Goal: Task Accomplishment & Management: Complete application form

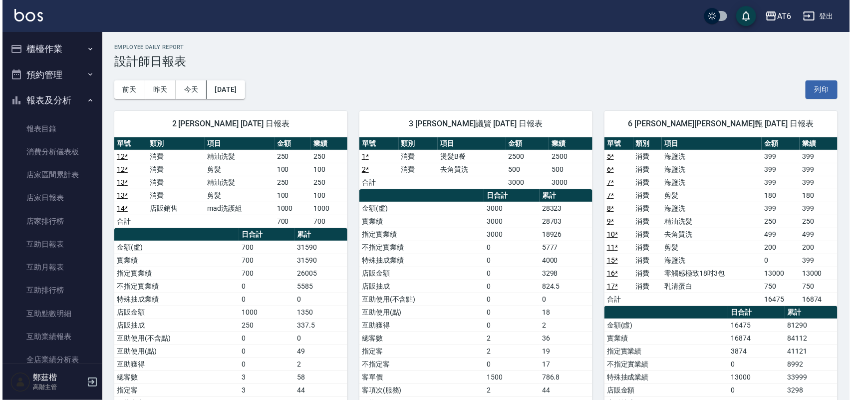
scroll to position [250, 0]
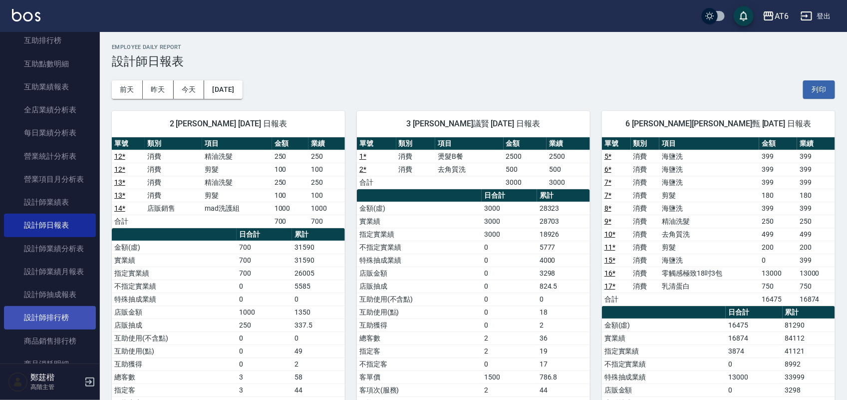
click at [56, 325] on link "設計師排行榜" at bounding box center [50, 317] width 92 height 23
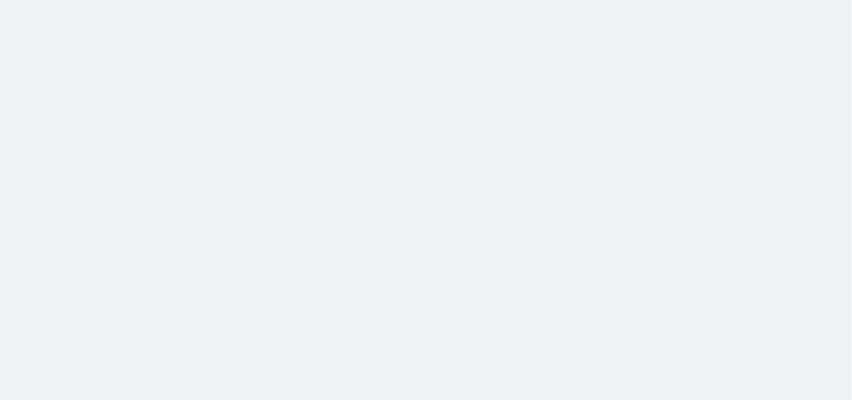
click at [708, 0] on html at bounding box center [426, 0] width 852 height 0
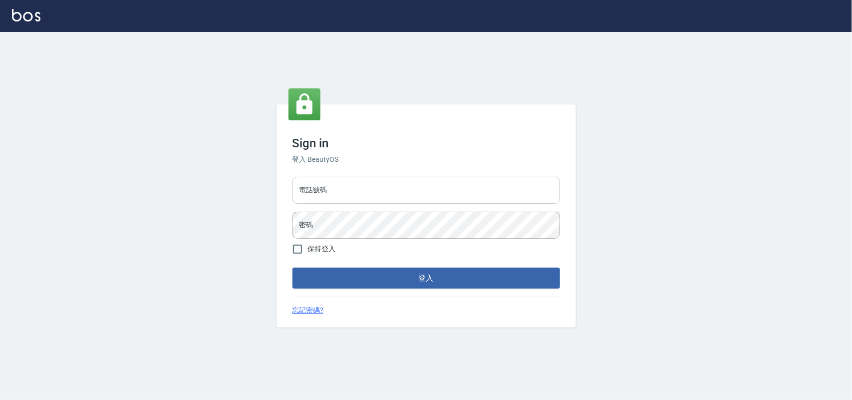
click at [456, 188] on input "電話號碼" at bounding box center [427, 190] width 268 height 27
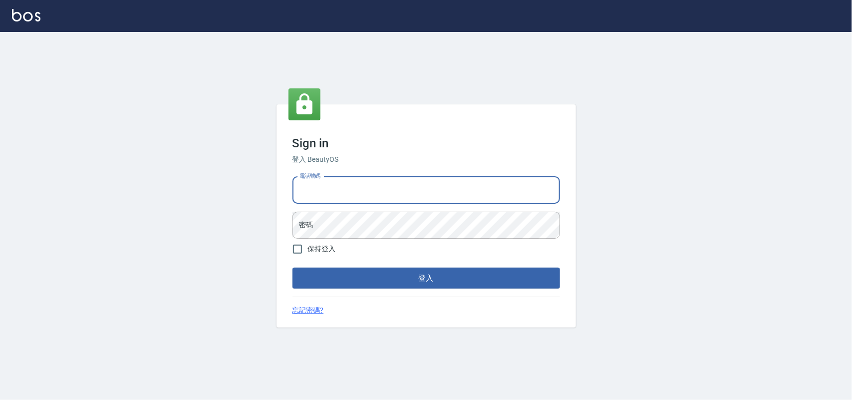
type input "0985335300"
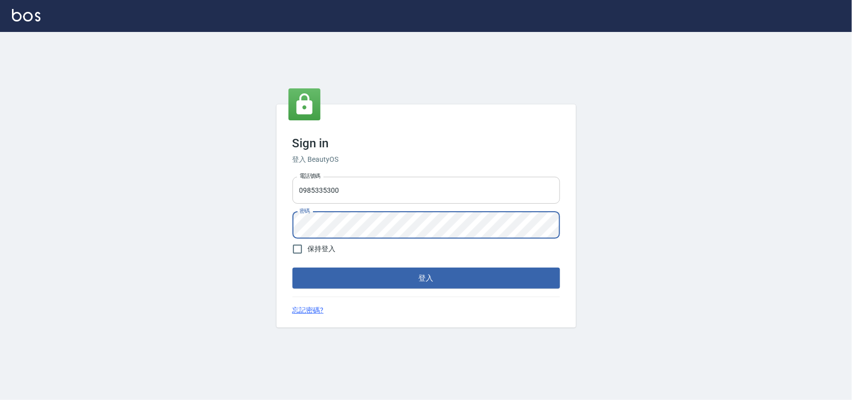
click at [293, 268] on button "登入" at bounding box center [427, 278] width 268 height 21
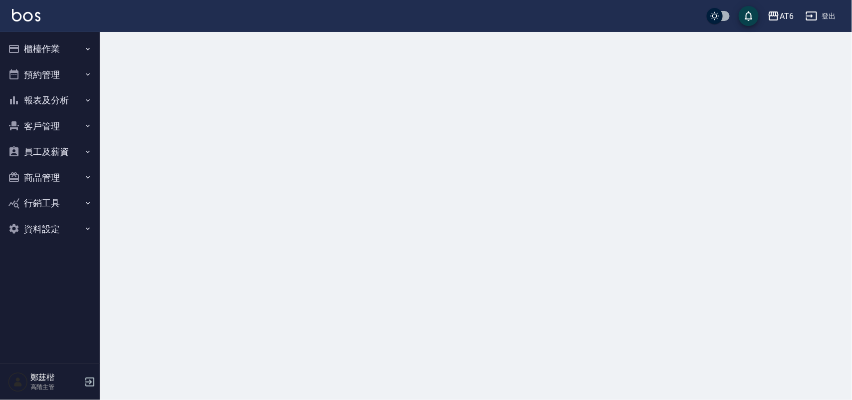
click at [55, 93] on button "報表及分析" at bounding box center [50, 100] width 92 height 26
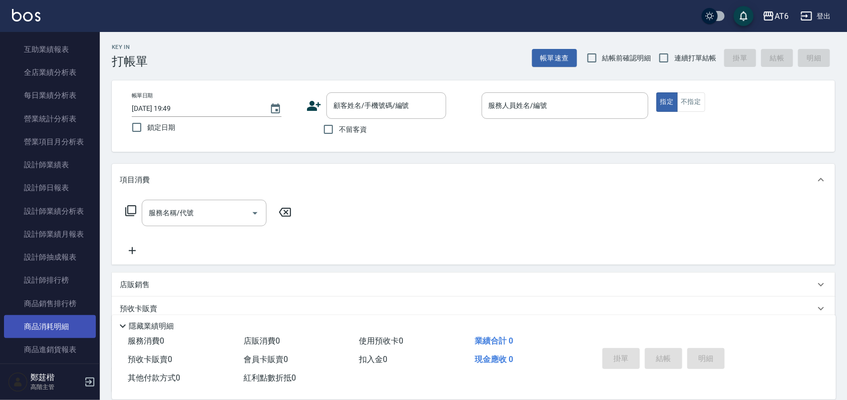
scroll to position [312, 0]
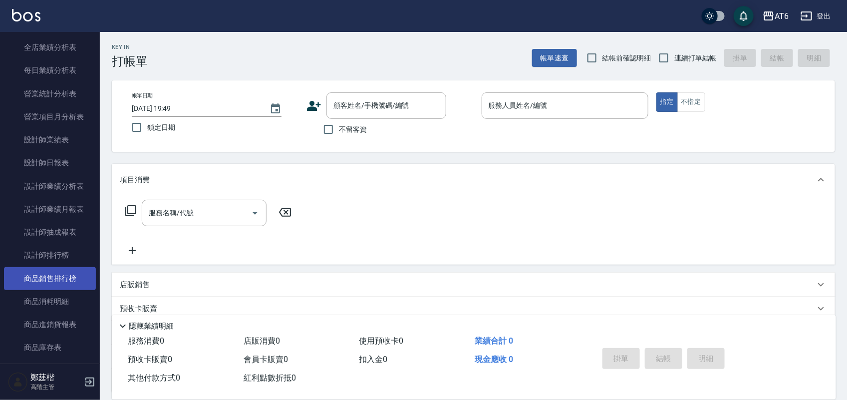
click at [54, 281] on link "商品銷售排行榜" at bounding box center [50, 278] width 92 height 23
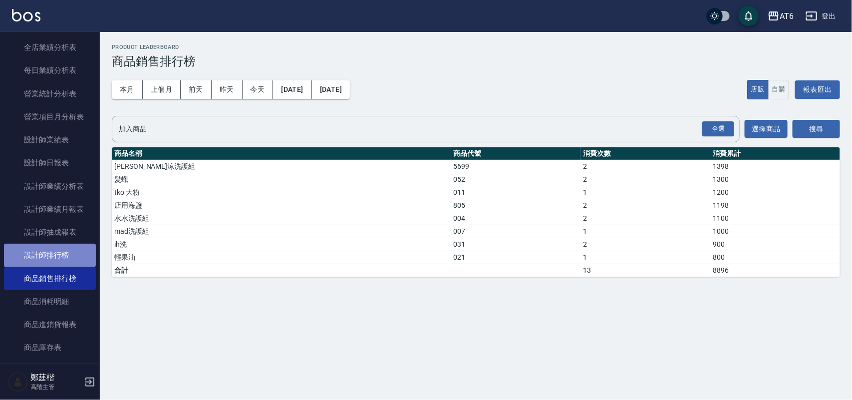
click at [53, 248] on link "設計師排行榜" at bounding box center [50, 255] width 92 height 23
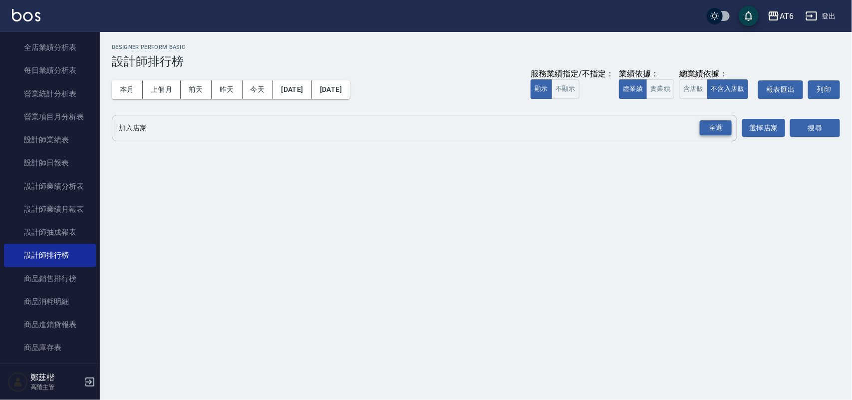
click at [717, 130] on div "全選" at bounding box center [716, 127] width 32 height 15
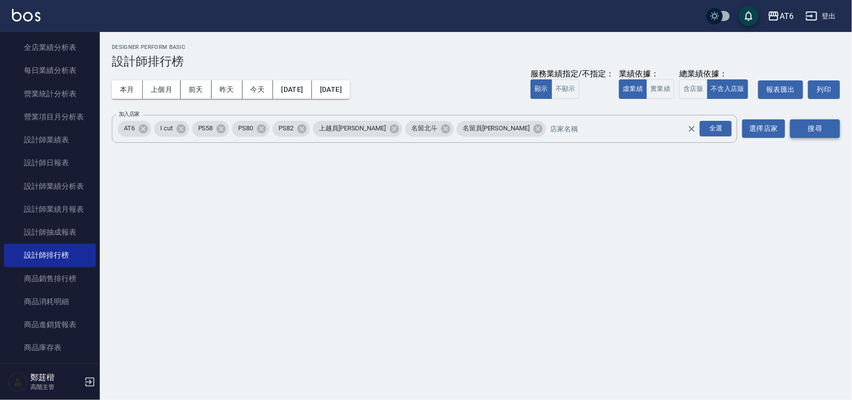
click at [828, 123] on button "搜尋" at bounding box center [816, 128] width 50 height 18
drag, startPoint x: 251, startPoint y: 93, endPoint x: 742, endPoint y: 50, distance: 492.7
click at [251, 93] on button "今天" at bounding box center [258, 89] width 31 height 18
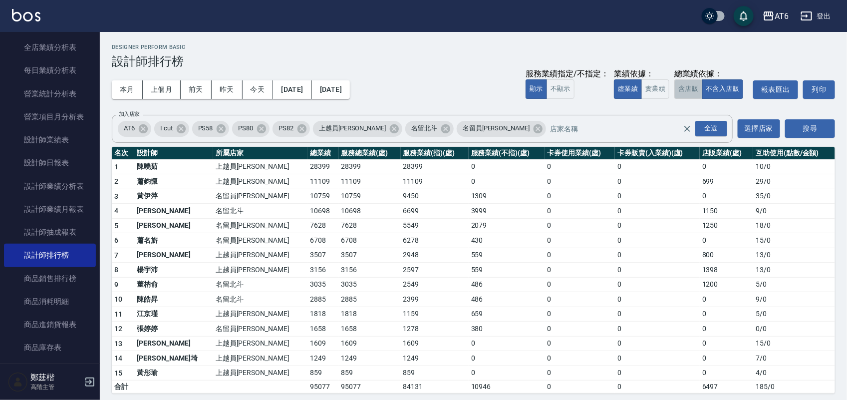
click at [696, 84] on button "含店販" at bounding box center [689, 88] width 28 height 19
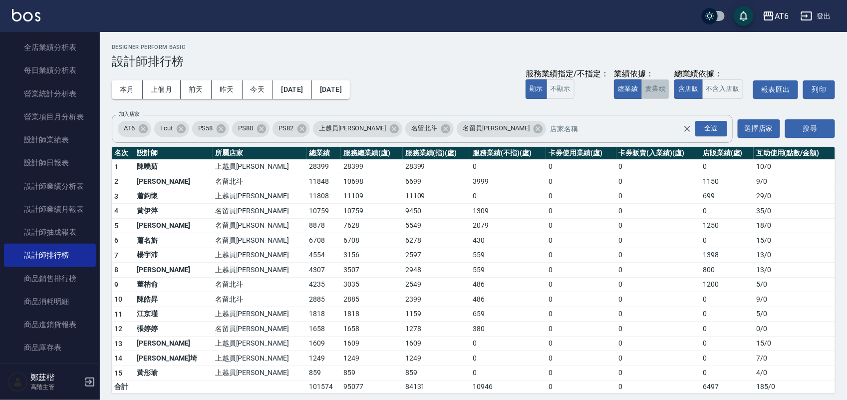
click at [660, 87] on button "實業績" at bounding box center [656, 88] width 28 height 19
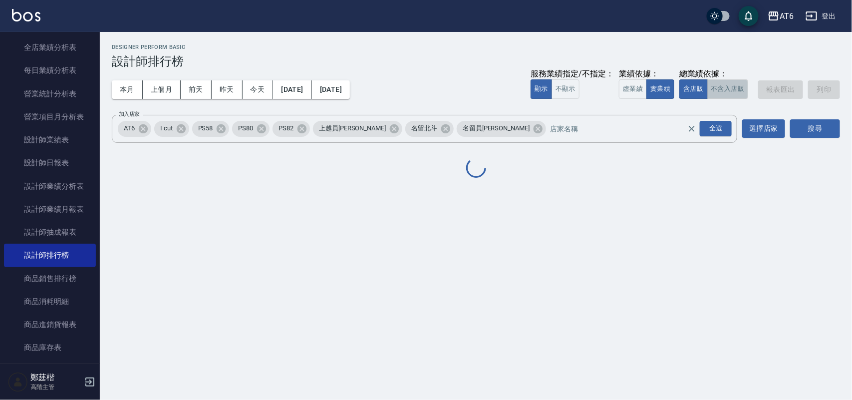
click at [721, 87] on button "不含入店販" at bounding box center [728, 88] width 41 height 19
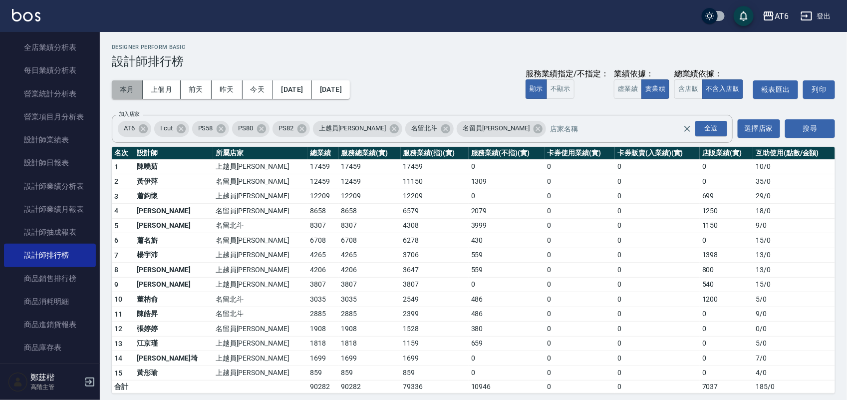
click at [128, 87] on button "本月" at bounding box center [127, 89] width 31 height 18
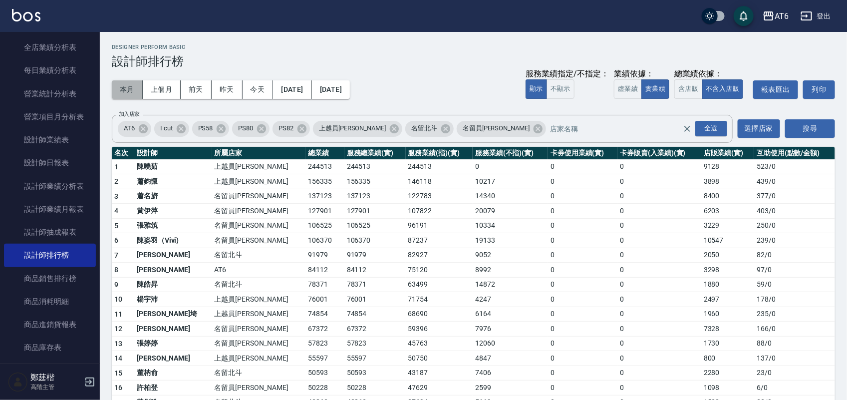
click at [133, 91] on button "本月" at bounding box center [127, 89] width 31 height 18
click at [255, 85] on button "今天" at bounding box center [258, 89] width 31 height 18
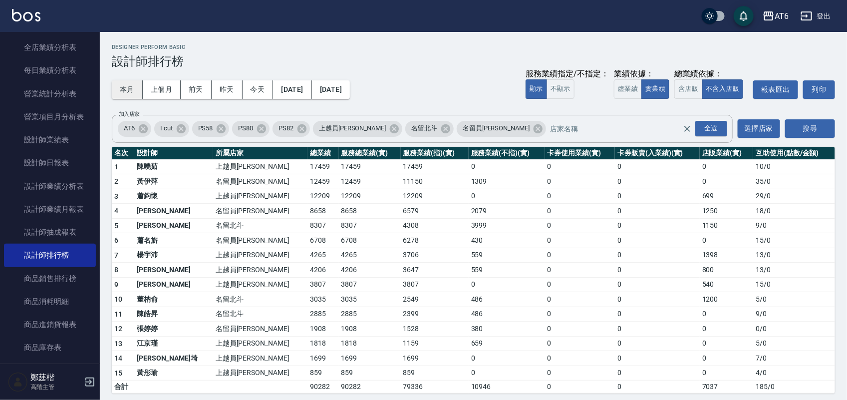
click at [129, 95] on button "本月" at bounding box center [127, 89] width 31 height 18
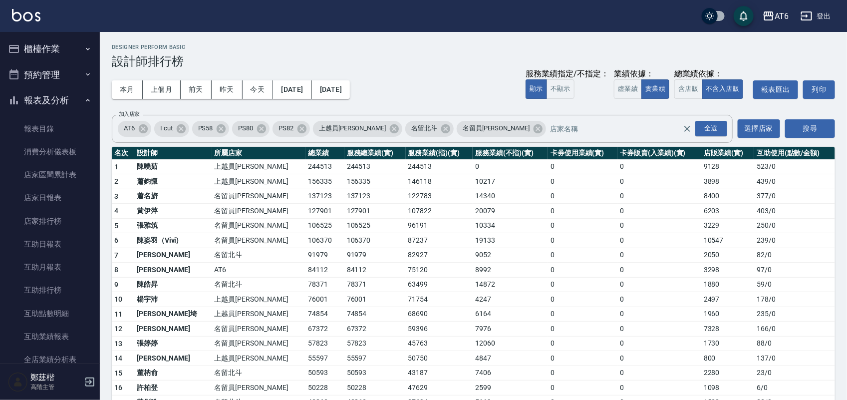
click at [59, 98] on button "報表及分析" at bounding box center [50, 100] width 92 height 26
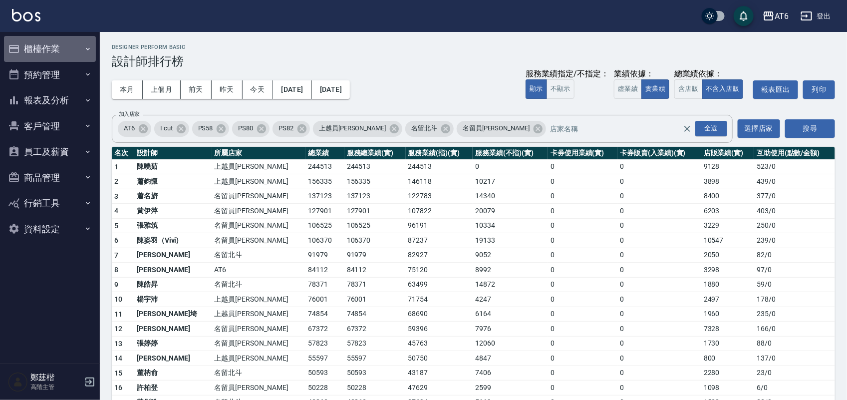
drag, startPoint x: 15, startPoint y: 36, endPoint x: 56, endPoint y: 50, distance: 43.7
click at [16, 36] on button "櫃檯作業" at bounding box center [50, 49] width 92 height 26
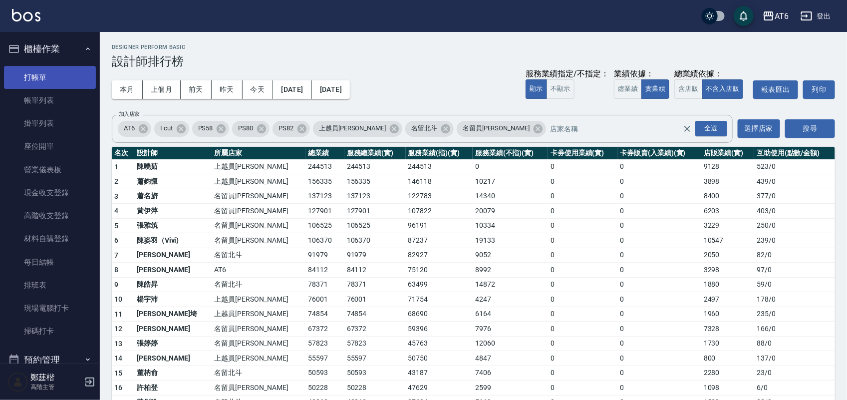
click at [73, 70] on link "打帳單" at bounding box center [50, 77] width 92 height 23
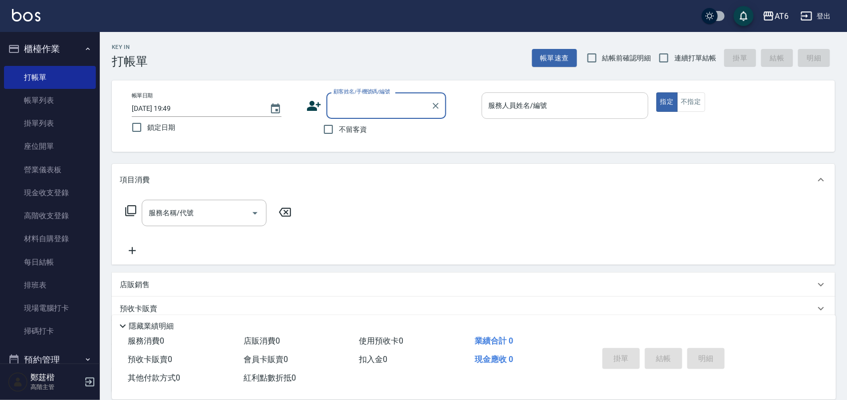
click at [536, 108] on div "服務人員姓名/編號 服務人員姓名/編號" at bounding box center [565, 105] width 167 height 26
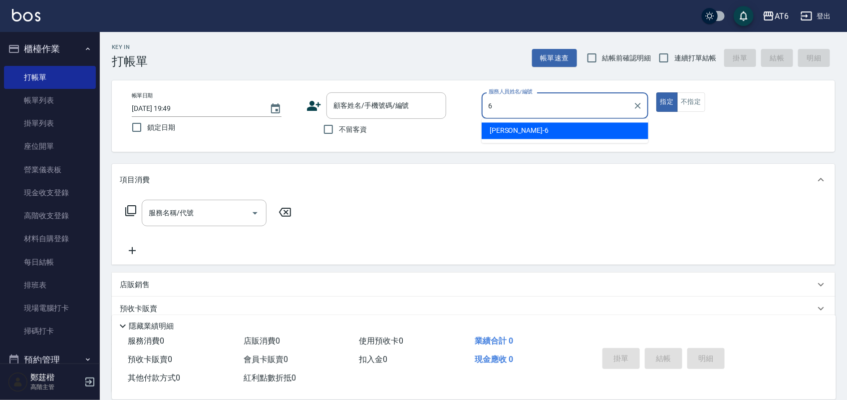
type input "6"
type button "true"
type input "[PERSON_NAME]-6"
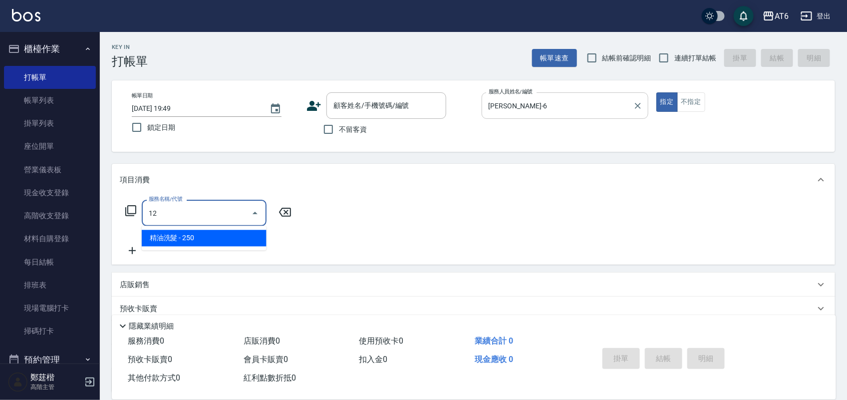
type input "精油洗髮(12)"
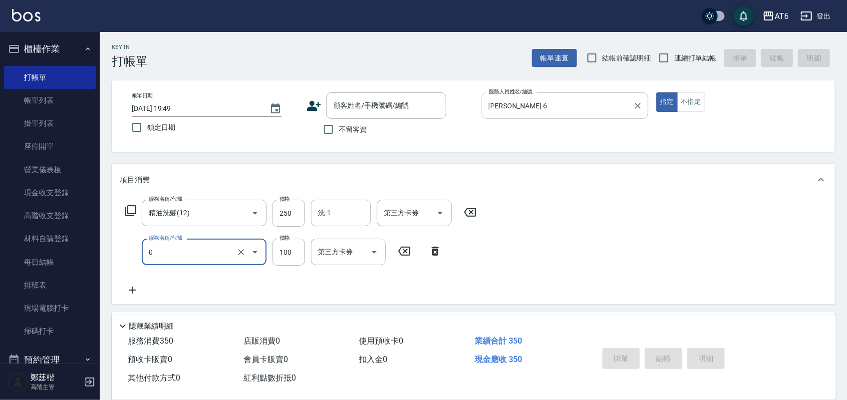
type input "剪髮(0)"
type input "150"
drag, startPoint x: 673, startPoint y: 54, endPoint x: 528, endPoint y: 93, distance: 150.0
click at [673, 54] on input "連續打單結帳" at bounding box center [664, 57] width 21 height 21
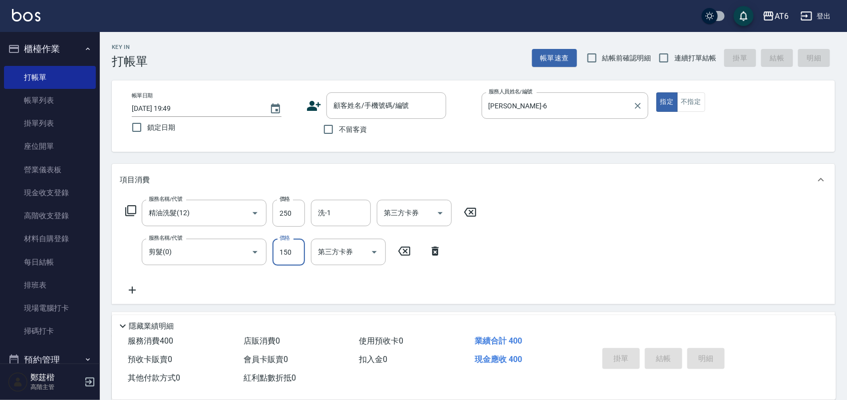
checkbox input "false"
click at [329, 127] on input "不留客資" at bounding box center [328, 129] width 21 height 21
checkbox input "true"
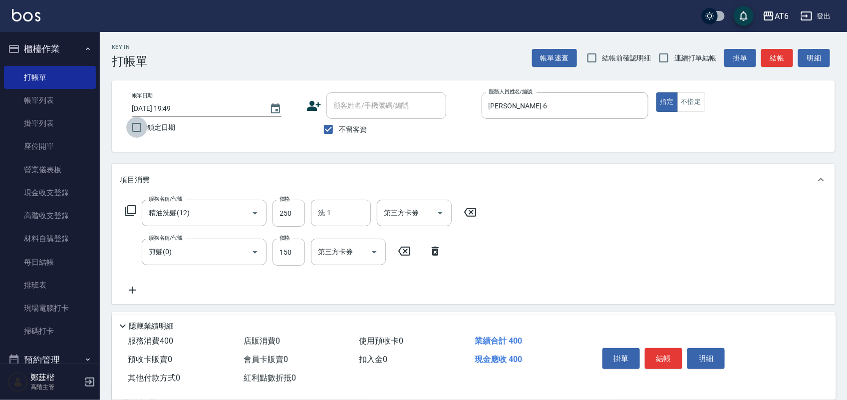
click at [133, 130] on input "鎖定日期" at bounding box center [136, 127] width 21 height 21
drag, startPoint x: 133, startPoint y: 130, endPoint x: 603, endPoint y: 342, distance: 515.0
click at [133, 130] on input "鎖定日期" at bounding box center [136, 127] width 21 height 21
checkbox input "false"
type input "[DATE] 19:50"
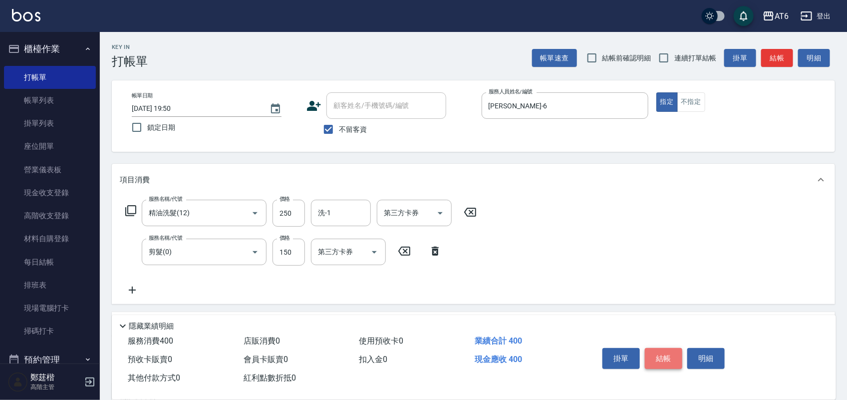
click at [671, 355] on button "結帳" at bounding box center [663, 358] width 37 height 21
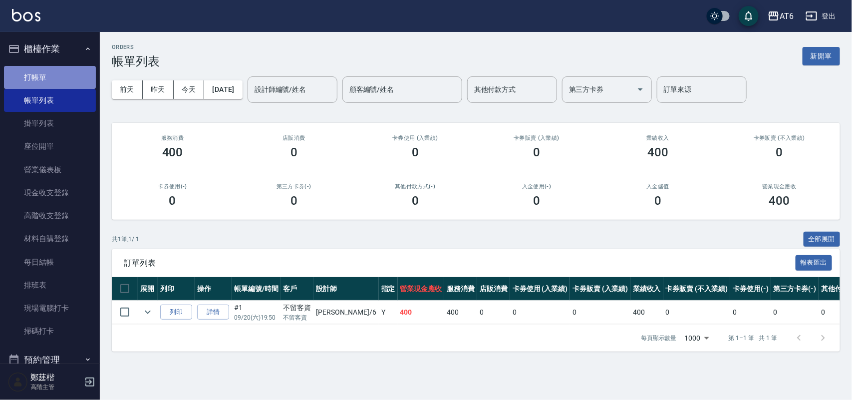
click at [64, 75] on link "打帳單" at bounding box center [50, 77] width 92 height 23
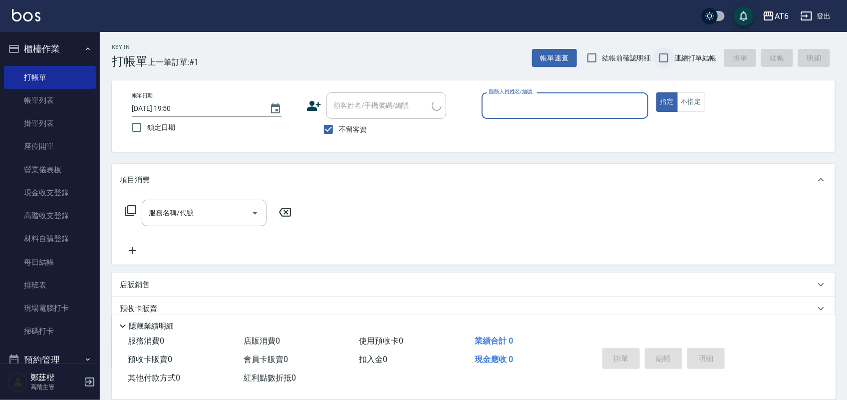
click at [669, 54] on input "連續打單結帳" at bounding box center [664, 57] width 21 height 21
checkbox input "true"
click at [145, 123] on input "鎖定日期" at bounding box center [136, 127] width 21 height 21
checkbox input "true"
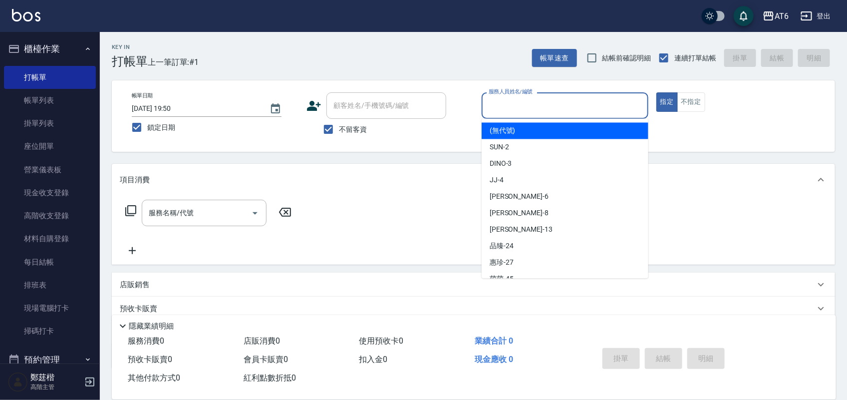
click at [568, 106] on input "服務人員姓名/編號" at bounding box center [565, 105] width 158 height 17
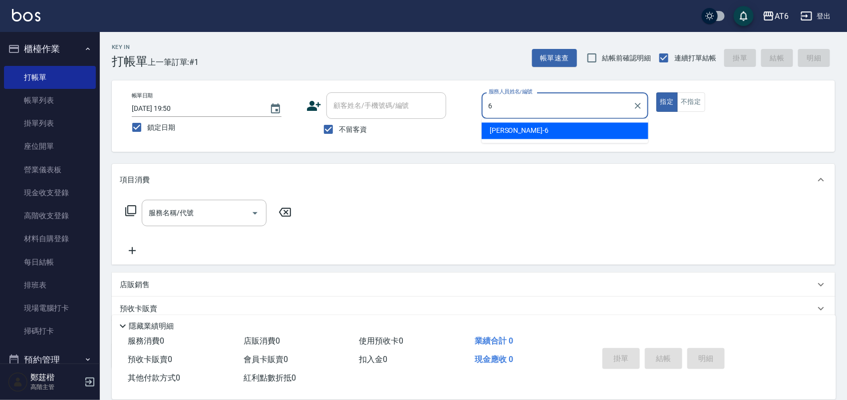
type input "6"
type button "true"
type input "[PERSON_NAME]-6"
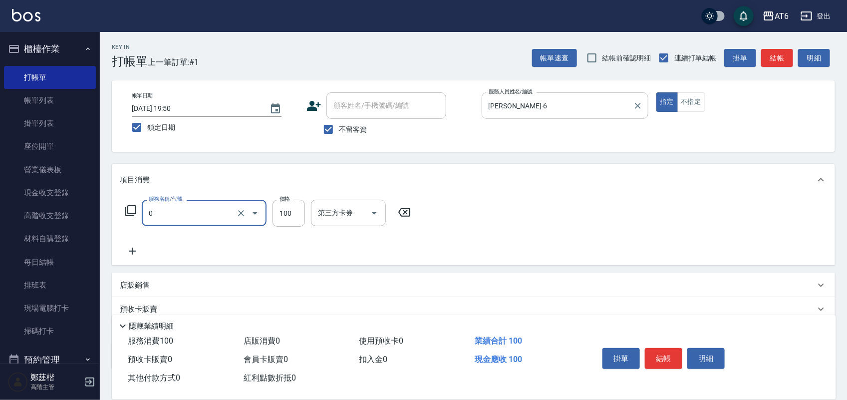
type input "剪髮(0)"
type input "50"
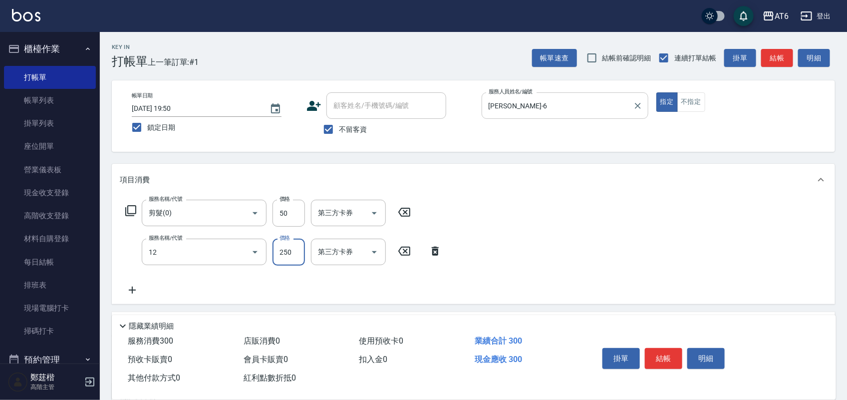
type input "精油洗髮(12)"
click at [666, 356] on button "結帳" at bounding box center [663, 358] width 37 height 21
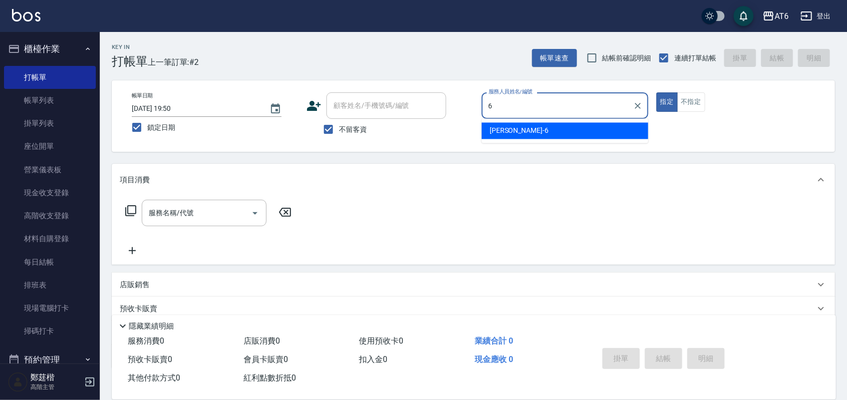
type input "[PERSON_NAME]-6"
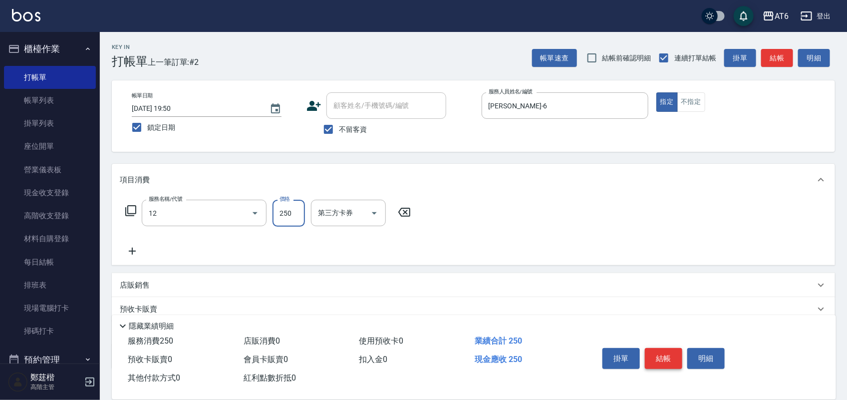
type input "精油洗髮(12)"
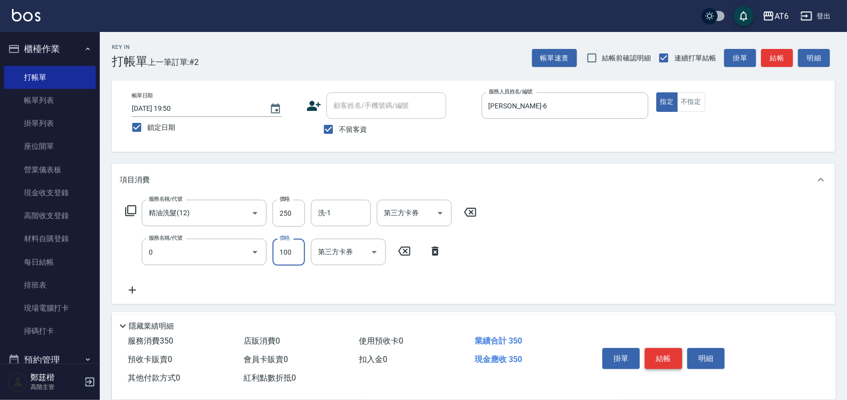
type input "剪髮(0)"
type input "149"
click at [666, 356] on button "結帳" at bounding box center [663, 358] width 37 height 21
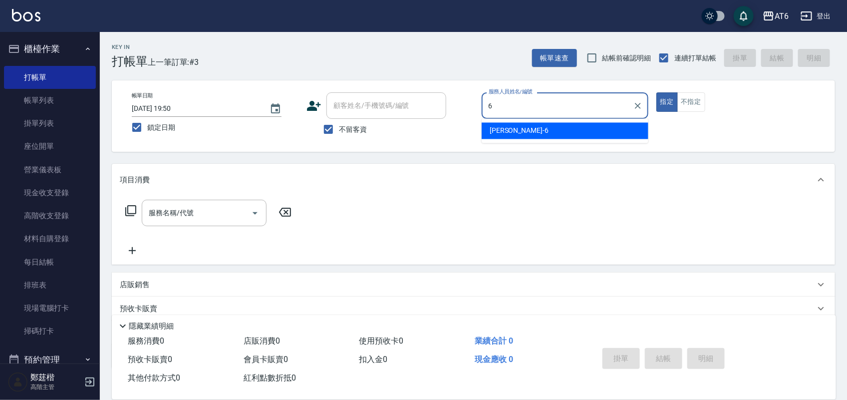
type input "[PERSON_NAME]-6"
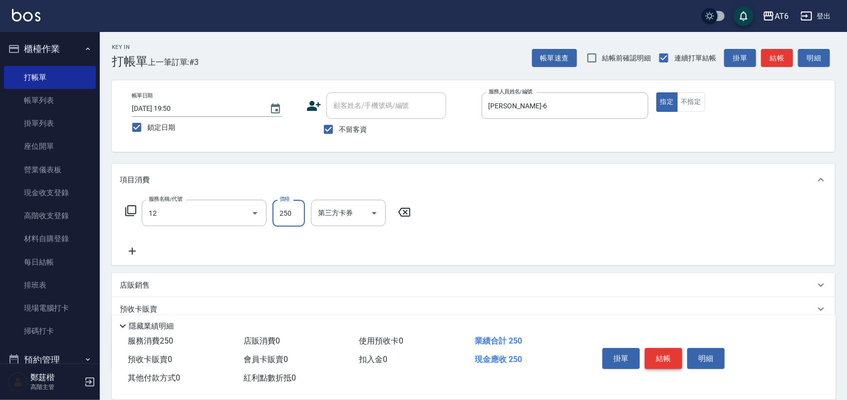
type input "精油洗髮(12)"
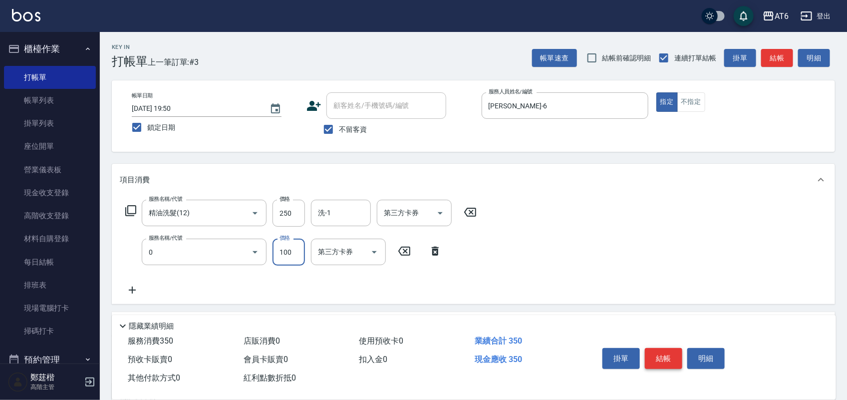
type input "剪髮(0)"
type input "149"
click at [666, 356] on button "結帳" at bounding box center [663, 358] width 37 height 21
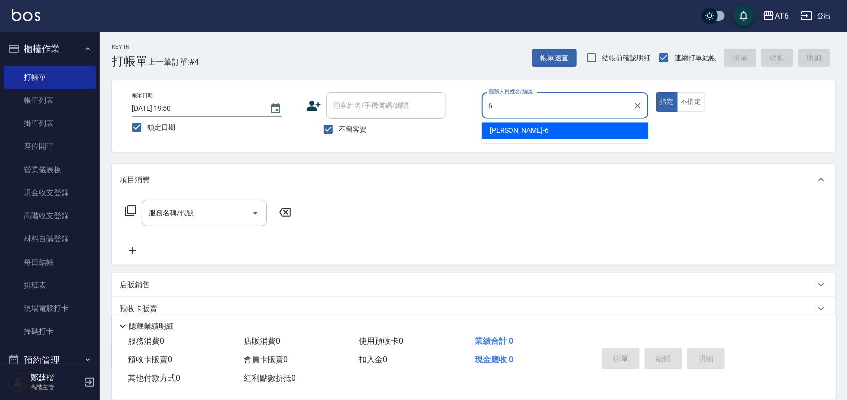
type input "[PERSON_NAME]-6"
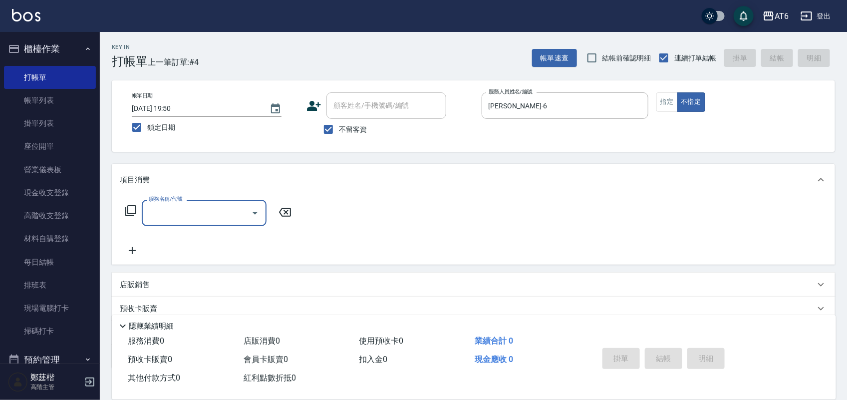
type input "6"
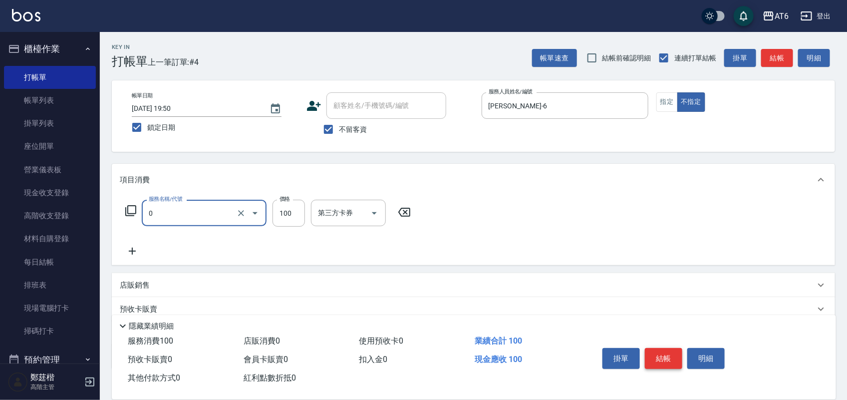
type input "剪髮(0)"
type input "180"
click at [666, 356] on button "結帳" at bounding box center [663, 358] width 37 height 21
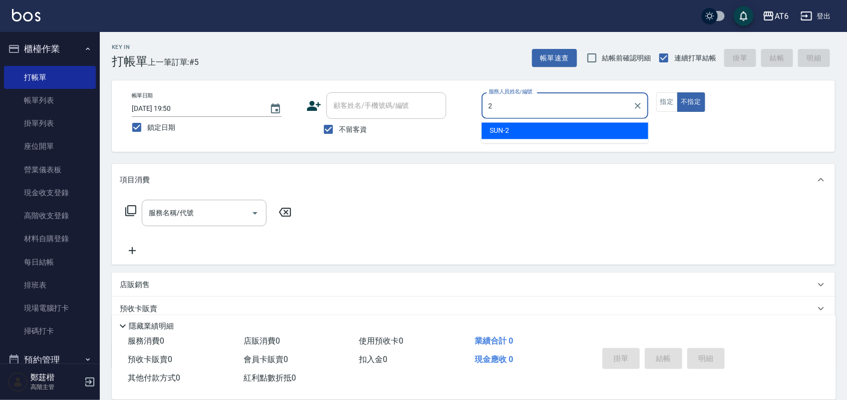
type input "2"
type button "false"
type input "SUN-2"
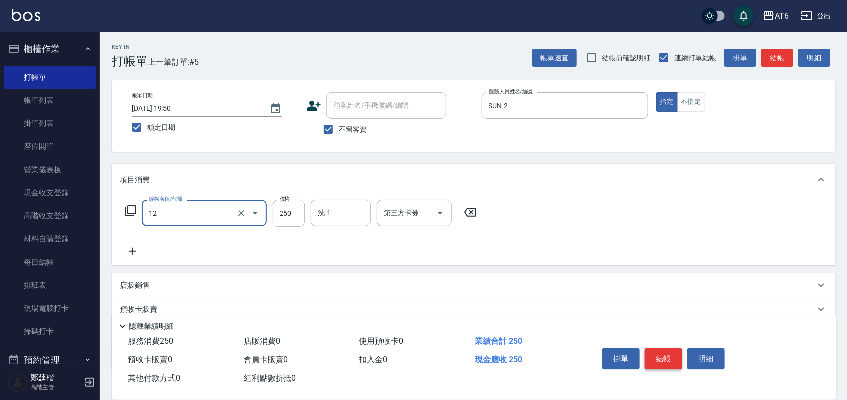
type input "精油洗髮(12)"
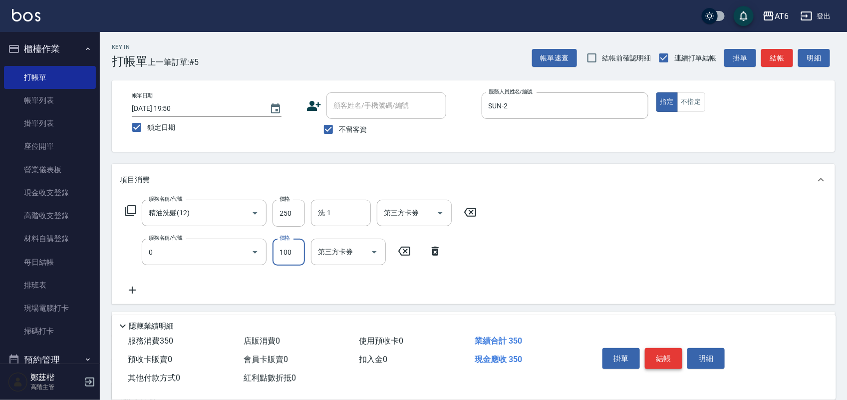
type input "剪髮(0)"
type input "150"
click at [666, 356] on button "結帳" at bounding box center [663, 358] width 37 height 21
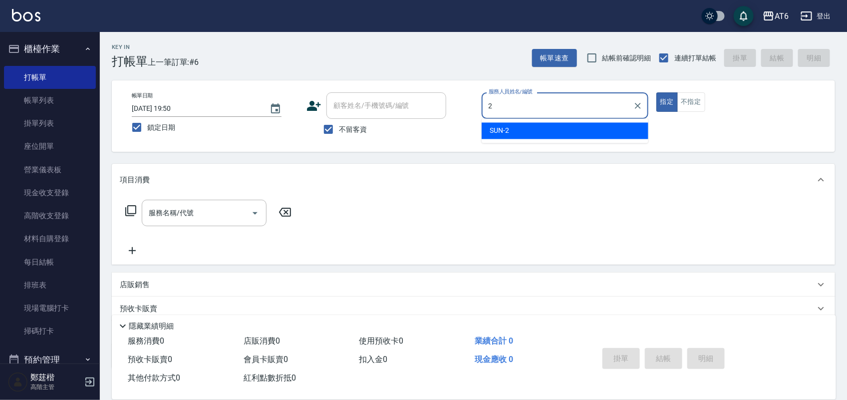
type input "SUN-2"
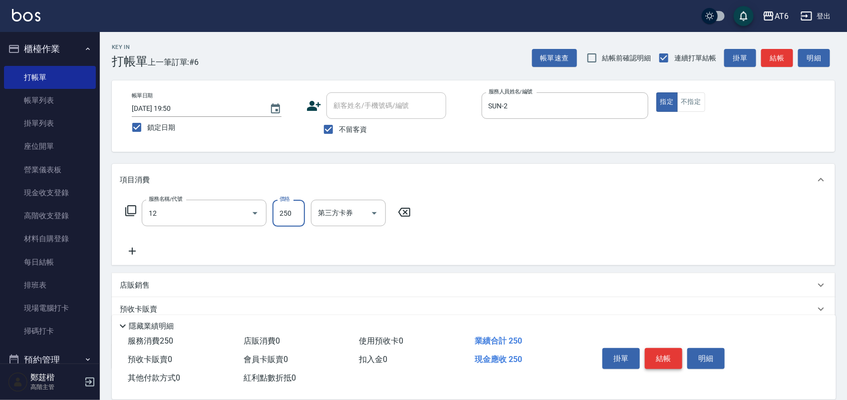
type input "精油洗髮(12)"
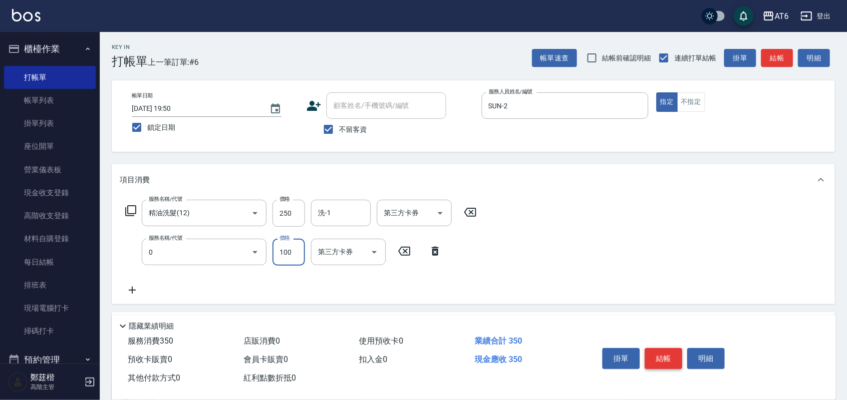
type input "剪髮(0)"
type input "150"
click at [666, 356] on button "結帳" at bounding box center [663, 358] width 37 height 21
click at [666, 356] on div "掛單 結帳 明細" at bounding box center [664, 359] width 130 height 31
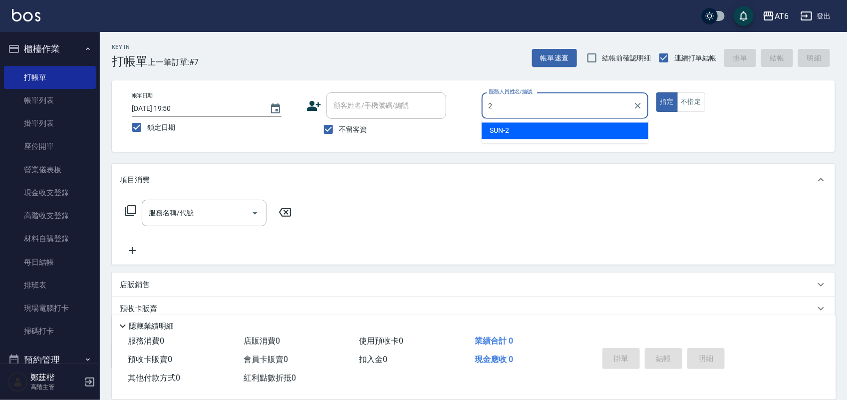
type input "SUN-2"
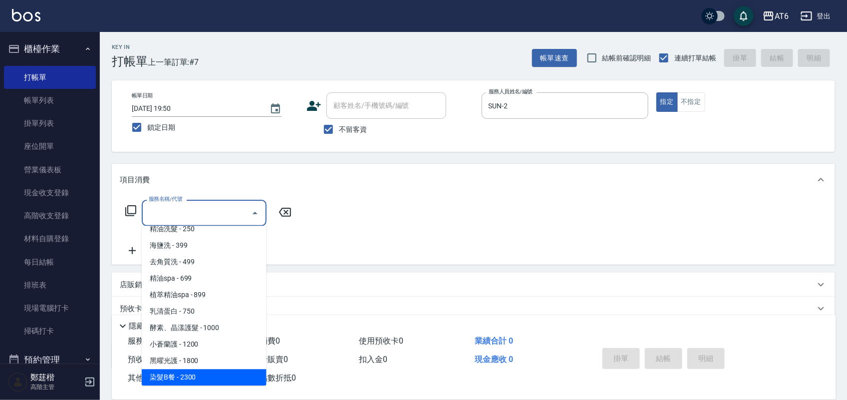
scroll to position [91, 0]
type input "燙髮B餐(43)"
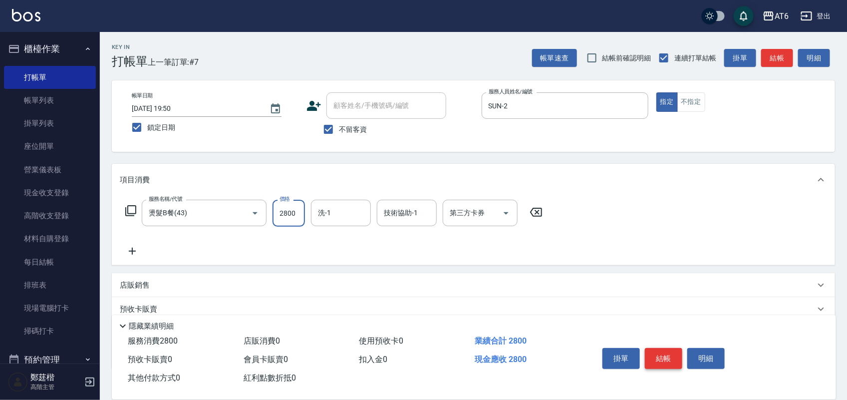
type input "2800"
click at [666, 356] on button "結帳" at bounding box center [663, 358] width 37 height 21
click at [666, 356] on div "掛單 結帳 明細" at bounding box center [664, 359] width 130 height 31
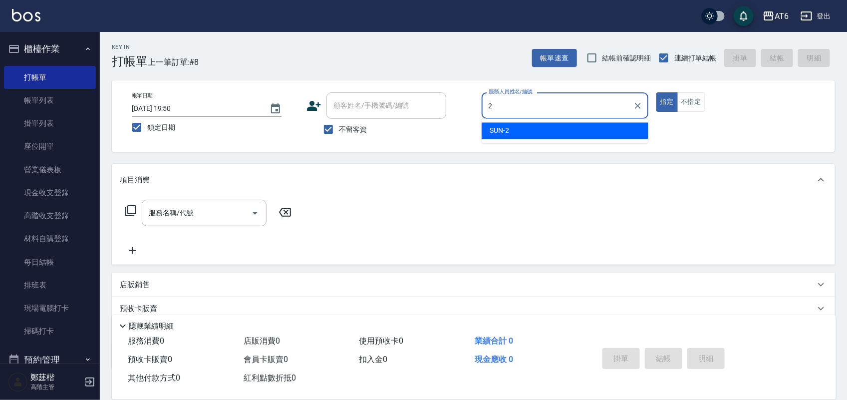
type input "SUN-2"
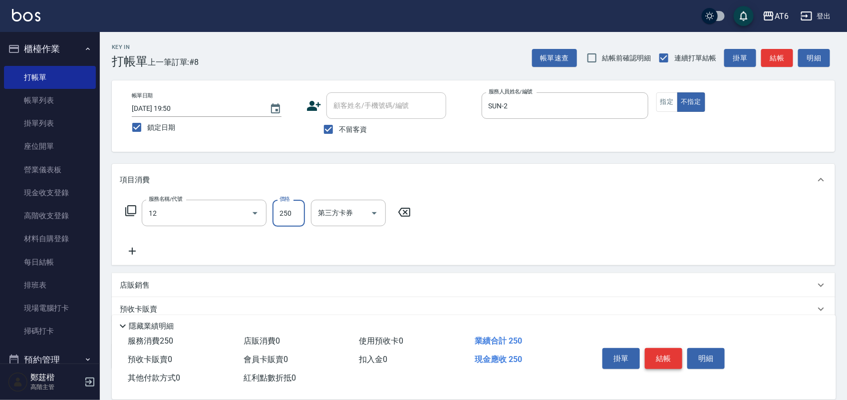
type input "精油洗髮(12)"
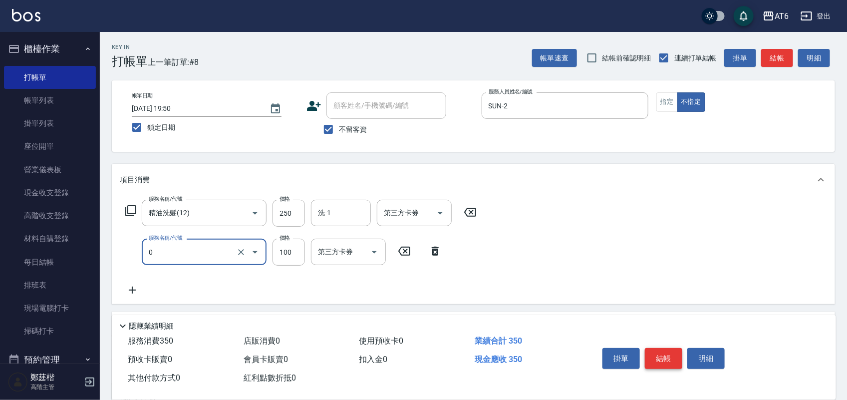
type input "剪髮(0)"
type input "130"
click at [666, 356] on button "結帳" at bounding box center [663, 358] width 37 height 21
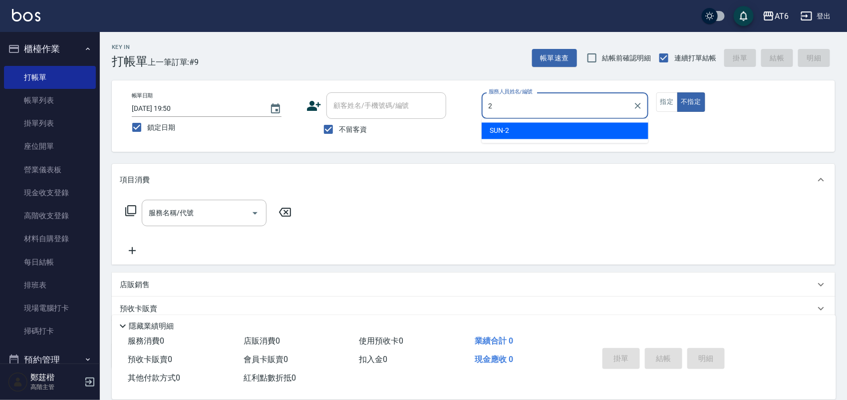
type input "SUN-2"
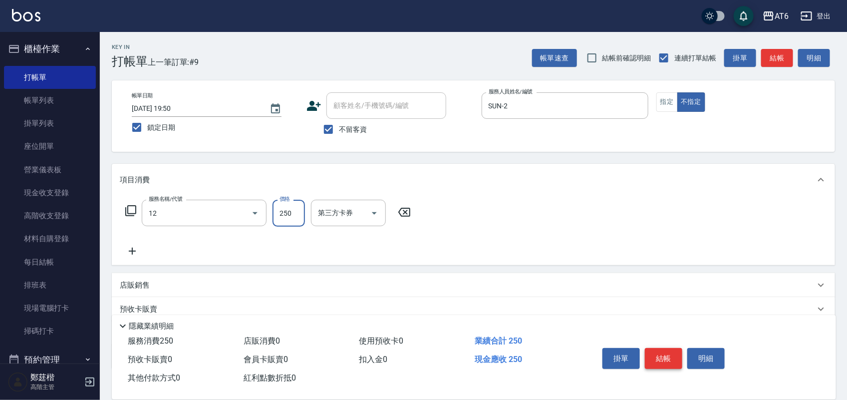
type input "精油洗髮(12)"
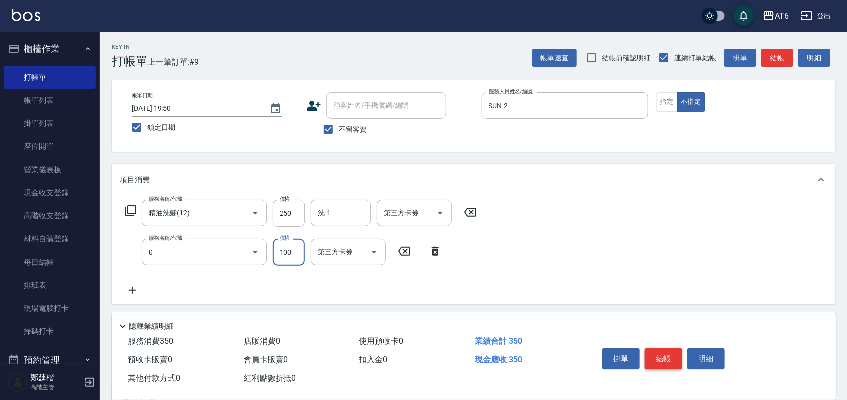
type input "剪髮(0)"
type input "130"
click at [666, 356] on button "結帳" at bounding box center [663, 358] width 37 height 21
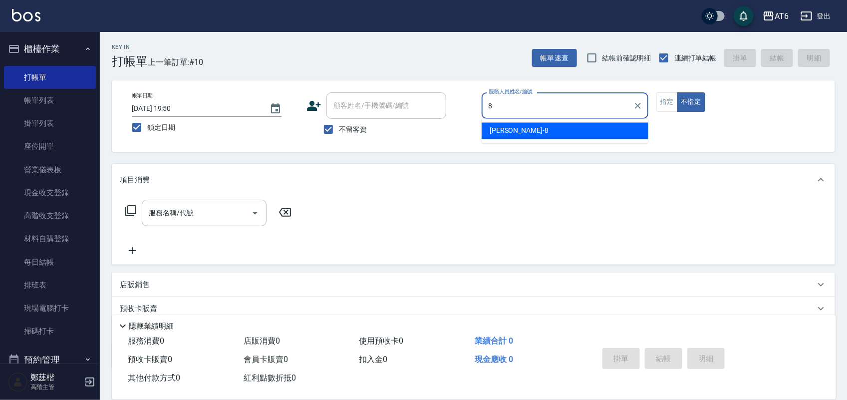
type input "[PERSON_NAME]-8"
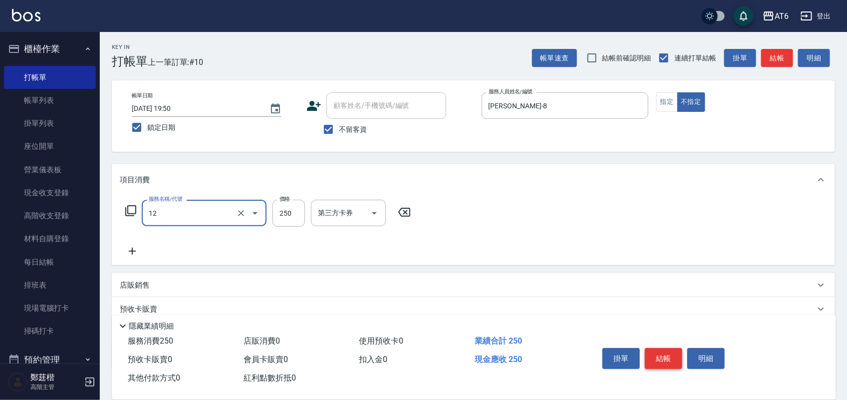
type input "精油洗髮(12)"
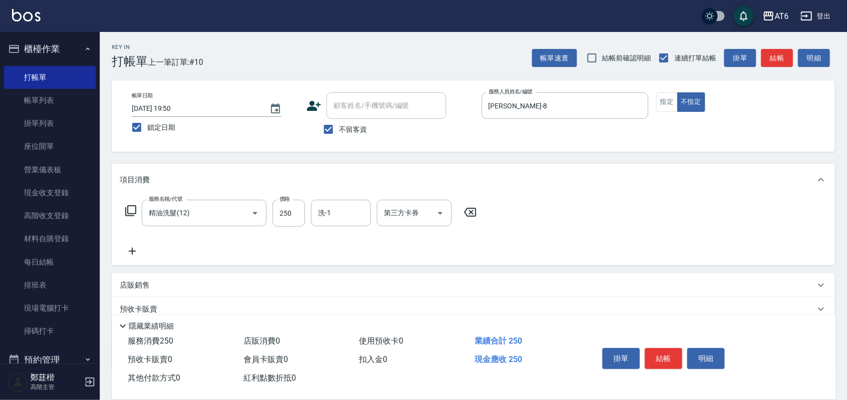
click at [472, 214] on icon at bounding box center [470, 212] width 25 height 12
type input "海鹽洗(13)"
click at [674, 352] on button "結帳" at bounding box center [663, 358] width 37 height 21
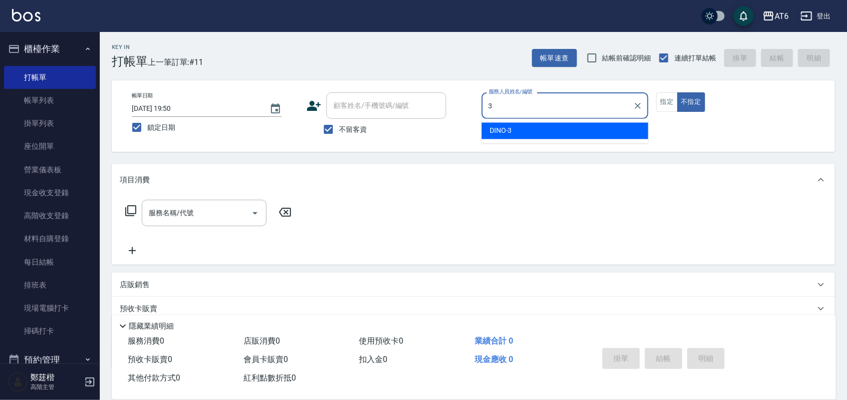
type input "DINO-3"
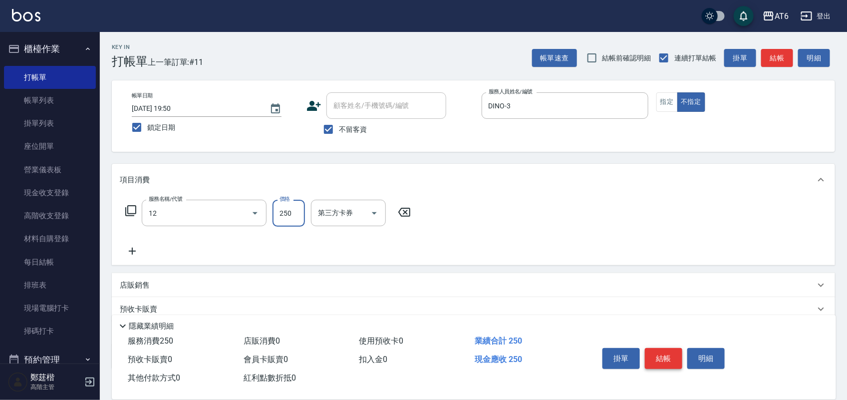
type input "精油洗髮(12)"
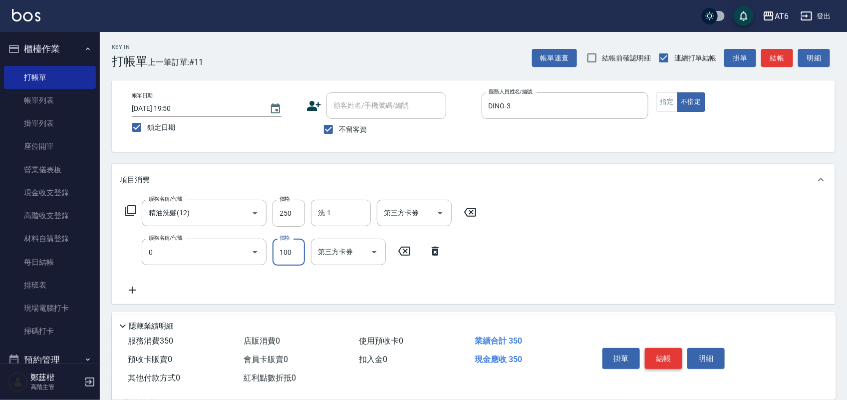
type input "剪髮(0)"
type input "130"
click at [674, 352] on button "結帳" at bounding box center [663, 358] width 37 height 21
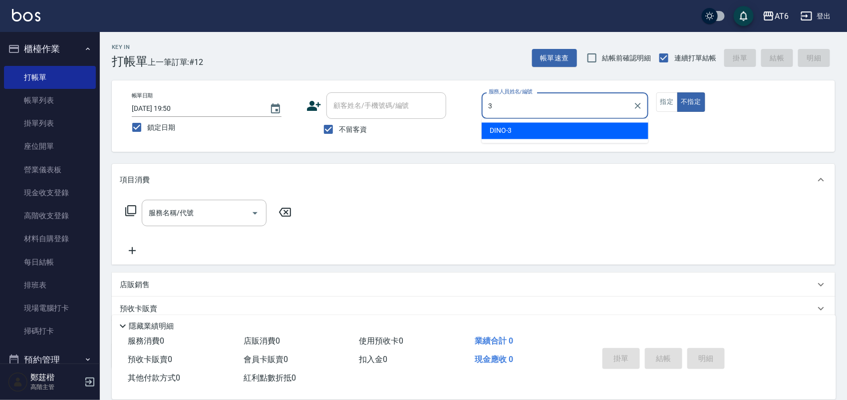
type input "DINO-3"
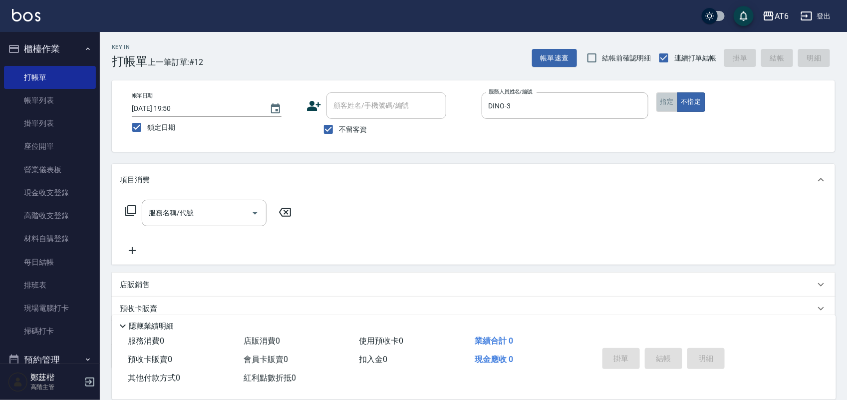
click at [669, 102] on button "指定" at bounding box center [667, 101] width 21 height 19
click at [181, 226] on div "服務名稱/代號 服務名稱/代號" at bounding box center [209, 228] width 178 height 57
click at [186, 202] on div "服務名稱/代號" at bounding box center [204, 213] width 125 height 26
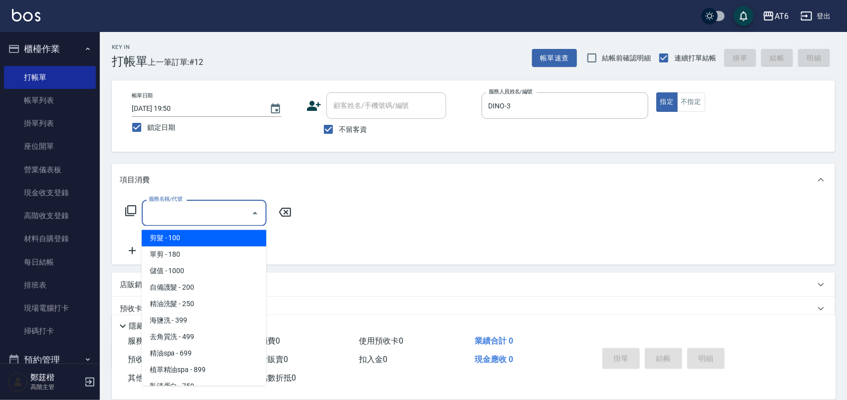
click at [198, 226] on ul "剪髮 - 100 單剪 - 180 儲值 - 1000 自備護髮 - 200 精油洗髮 - 250 海鹽洗 - 399 去角質洗 - 499 精油spa - …" at bounding box center [204, 306] width 125 height 160
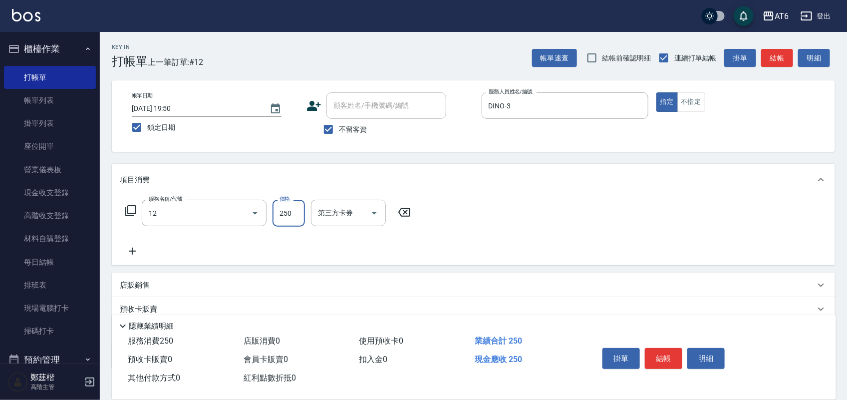
type input "精油洗髮(12)"
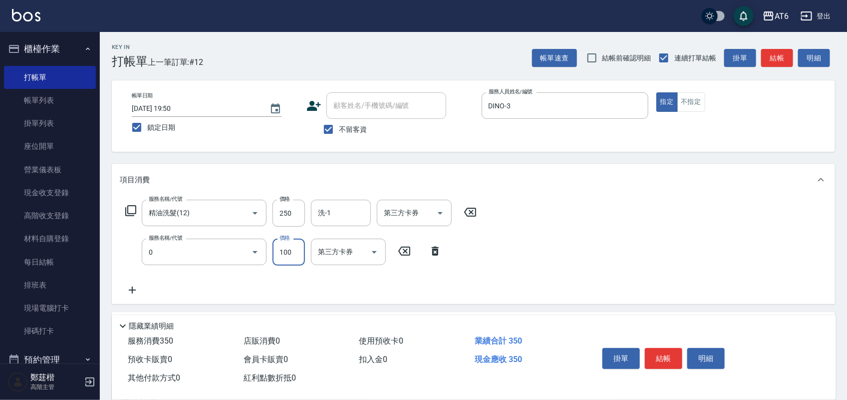
type input "剪髮(0)"
type input "250"
click at [673, 361] on button "結帳" at bounding box center [663, 358] width 37 height 21
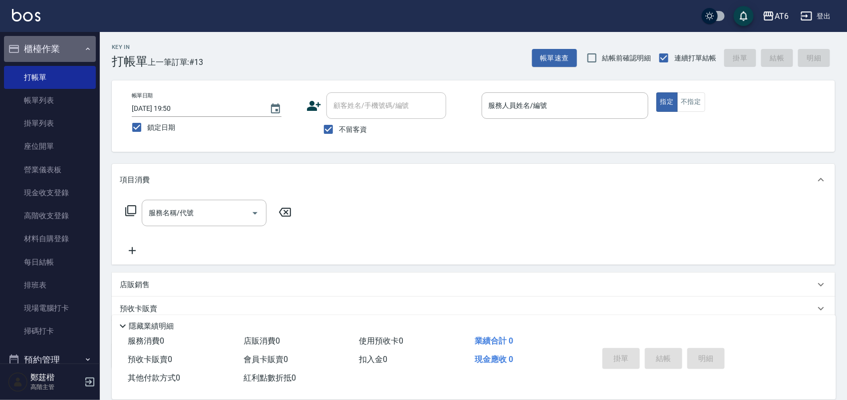
click at [87, 45] on button "櫃檯作業" at bounding box center [50, 49] width 92 height 26
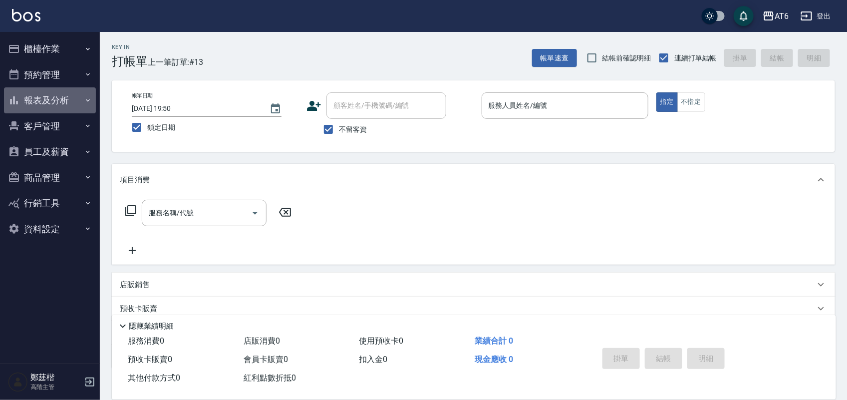
click at [54, 101] on button "報表及分析" at bounding box center [50, 100] width 92 height 26
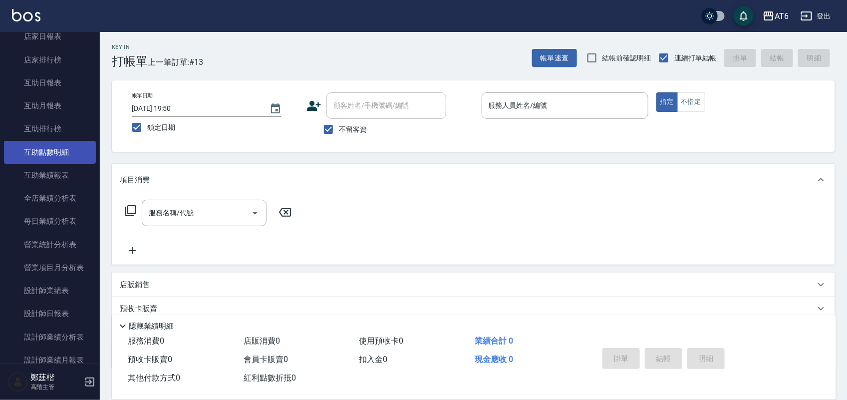
scroll to position [187, 0]
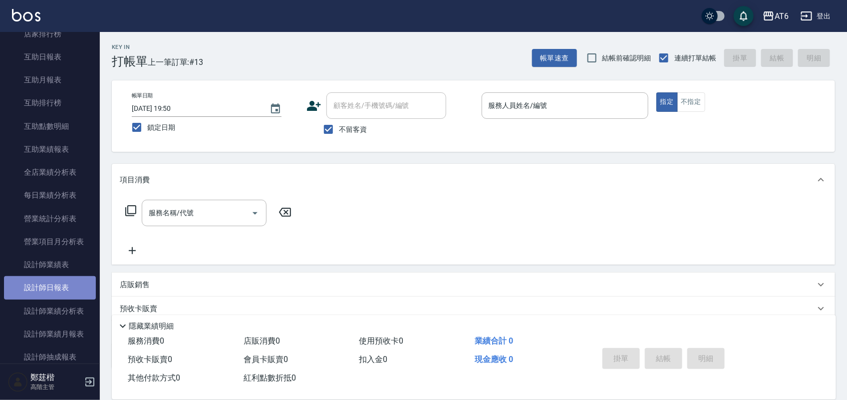
click at [63, 283] on link "設計師日報表" at bounding box center [50, 287] width 92 height 23
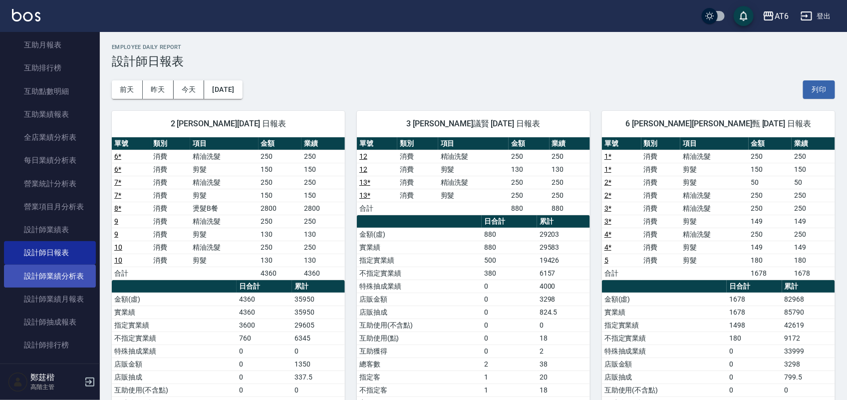
scroll to position [250, 0]
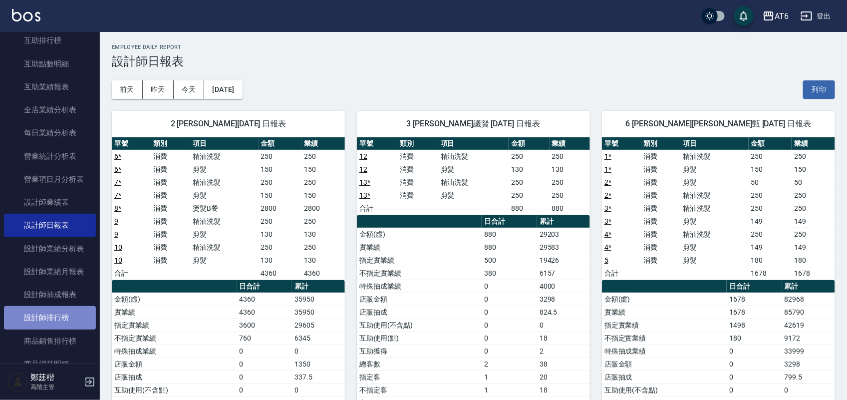
click at [71, 318] on link "設計師排行榜" at bounding box center [50, 317] width 92 height 23
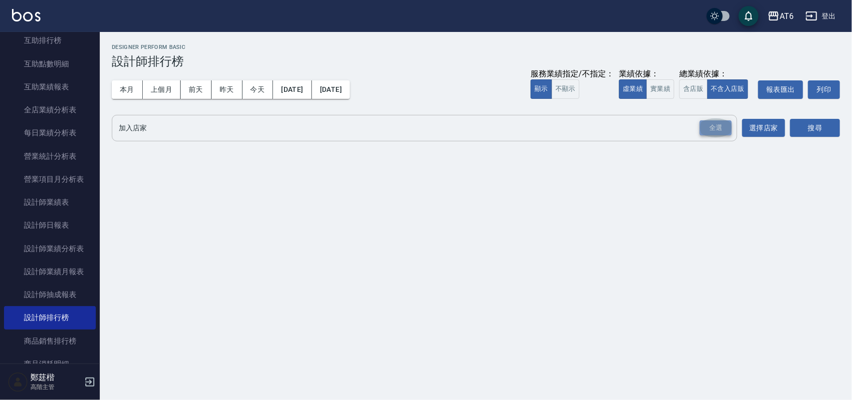
click at [718, 128] on div "全選" at bounding box center [716, 127] width 32 height 15
drag, startPoint x: 718, startPoint y: 128, endPoint x: 777, endPoint y: 124, distance: 58.6
click at [718, 128] on div "全選" at bounding box center [716, 127] width 32 height 15
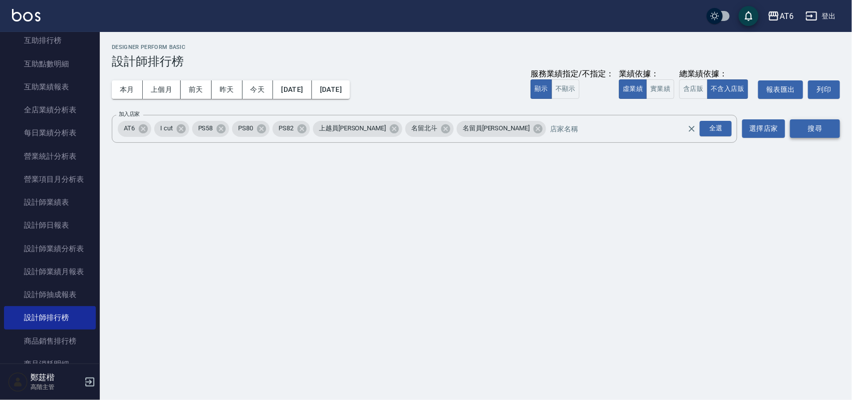
click at [811, 124] on button "搜尋" at bounding box center [816, 128] width 50 height 18
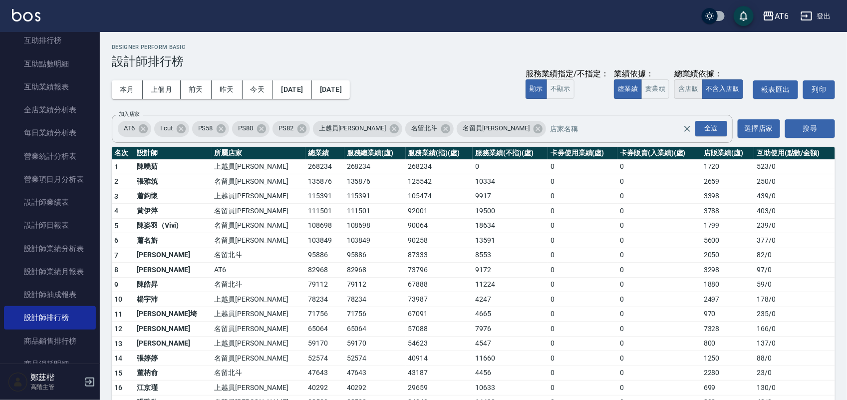
click at [692, 85] on button "含店販" at bounding box center [689, 88] width 28 height 19
click at [662, 85] on button "實業績" at bounding box center [656, 88] width 28 height 19
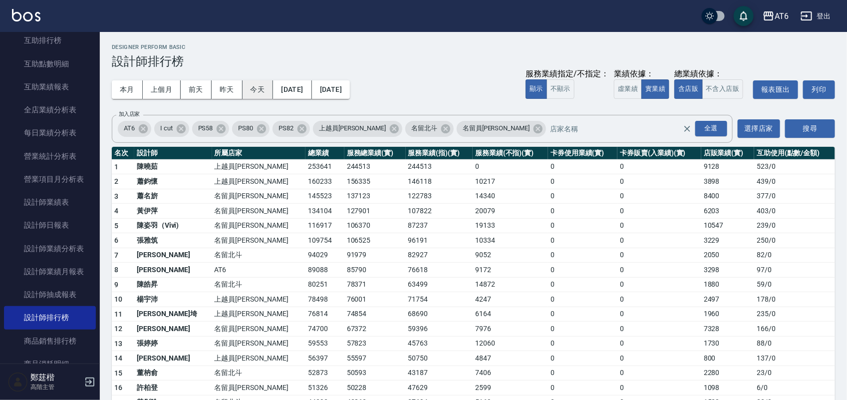
click at [259, 93] on button "今天" at bounding box center [258, 89] width 31 height 18
